Goal: Book appointment/travel/reservation

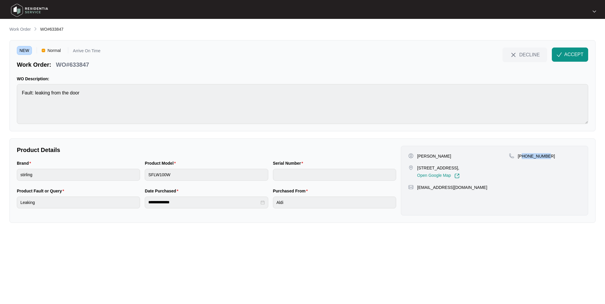
drag, startPoint x: 550, startPoint y: 156, endPoint x: 522, endPoint y: 157, distance: 28.1
click at [522, 157] on div "[PHONE_NUMBER]" at bounding box center [545, 156] width 72 height 6
copy p "1409555865"
drag, startPoint x: 577, startPoint y: 50, endPoint x: 575, endPoint y: 58, distance: 7.5
click at [577, 50] on button "ACCEPT" at bounding box center [570, 55] width 36 height 14
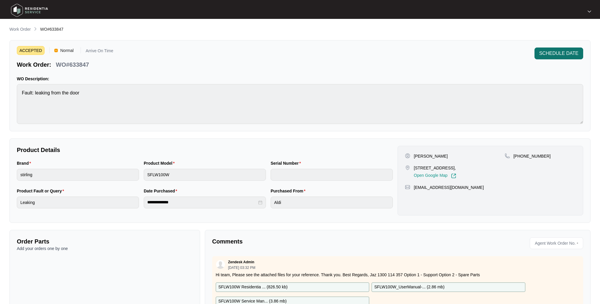
click at [552, 53] on span "SCHEDULE DATE" at bounding box center [558, 53] width 39 height 7
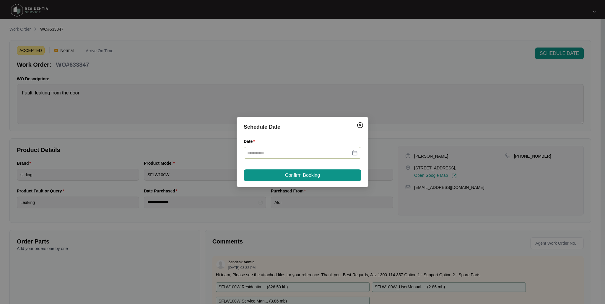
click at [353, 154] on div at bounding box center [302, 153] width 110 height 6
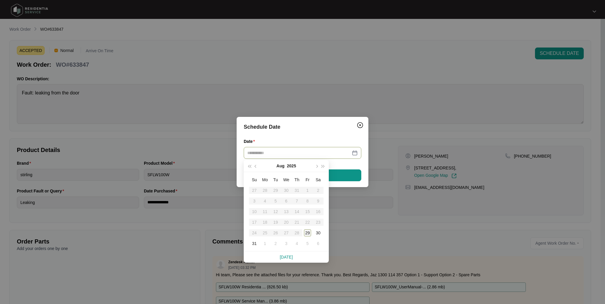
type input "**********"
click at [317, 164] on button "button" at bounding box center [316, 166] width 6 height 12
click at [274, 189] on div "2" at bounding box center [275, 190] width 7 height 7
type input "**********"
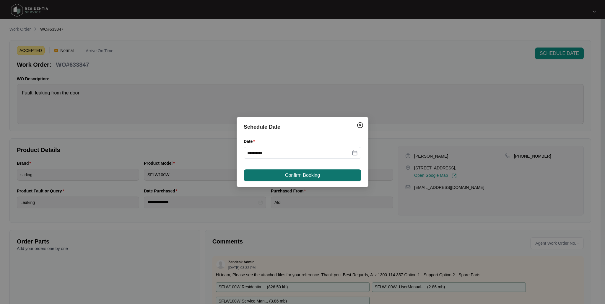
click at [308, 171] on button "Confirm Booking" at bounding box center [303, 175] width 118 height 12
